Goal: Task Accomplishment & Management: Use online tool/utility

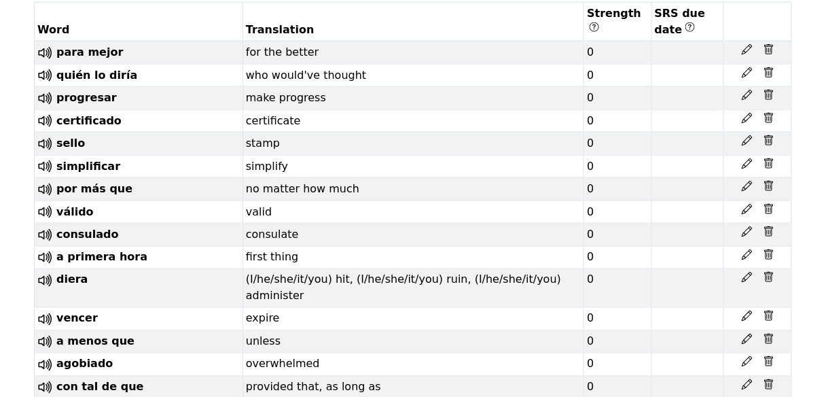
scroll to position [397, 0]
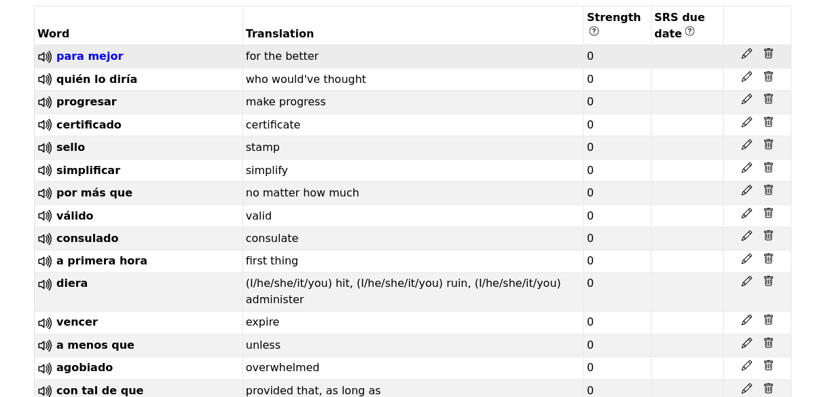
click at [113, 63] on span "para mejor" at bounding box center [89, 56] width 67 height 13
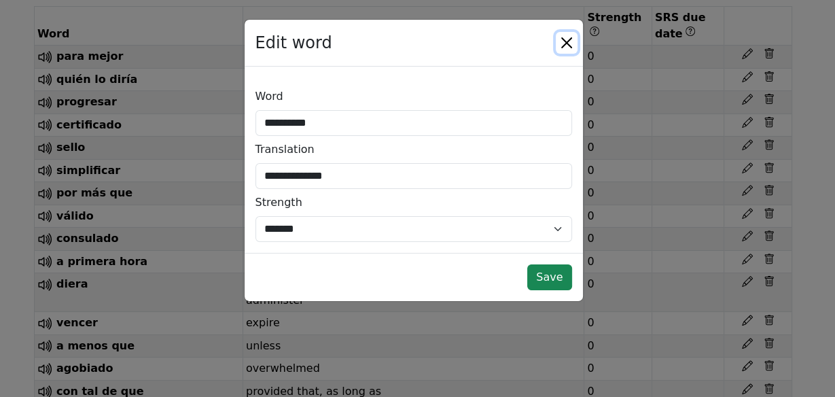
click at [565, 47] on button "Close" at bounding box center [567, 43] width 22 height 22
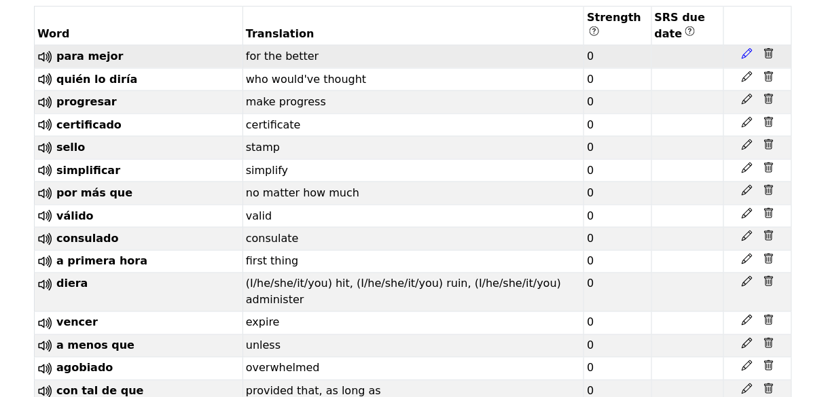
click at [746, 59] on icon at bounding box center [747, 53] width 11 height 11
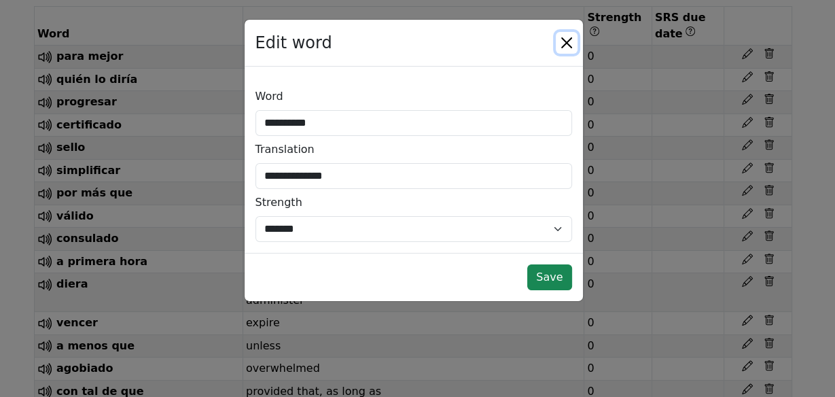
click at [559, 39] on button "Close" at bounding box center [567, 43] width 22 height 22
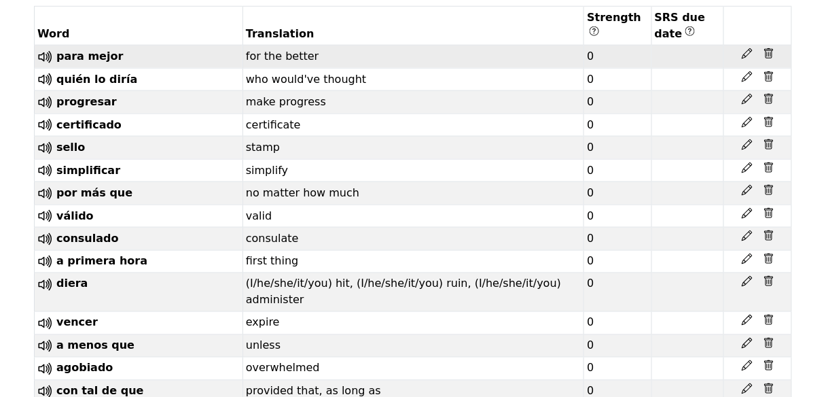
click at [657, 69] on td at bounding box center [688, 57] width 72 height 23
drag, startPoint x: 657, startPoint y: 109, endPoint x: 679, endPoint y: 166, distance: 62.0
click at [679, 114] on td at bounding box center [688, 102] width 72 height 23
click at [99, 245] on span "consulado" at bounding box center [87, 238] width 63 height 13
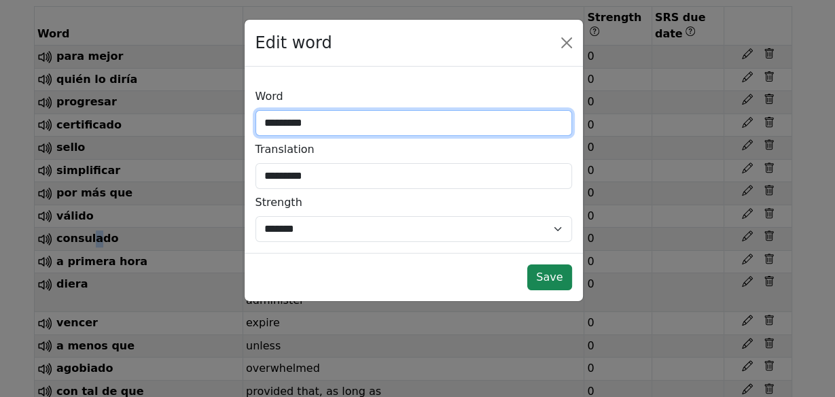
click at [309, 136] on input "*********" at bounding box center [413, 123] width 317 height 26
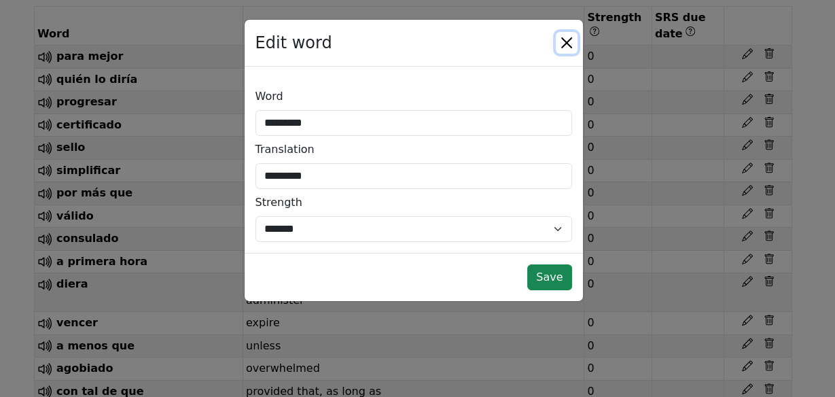
drag, startPoint x: 323, startPoint y: 141, endPoint x: 564, endPoint y: 49, distance: 257.7
click at [564, 49] on button "Close" at bounding box center [567, 43] width 22 height 22
